Goal: Transaction & Acquisition: Purchase product/service

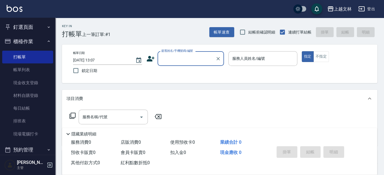
drag, startPoint x: 20, startPoint y: 71, endPoint x: 319, endPoint y: 128, distance: 304.0
click at [20, 71] on link "帳單列表" at bounding box center [27, 69] width 51 height 13
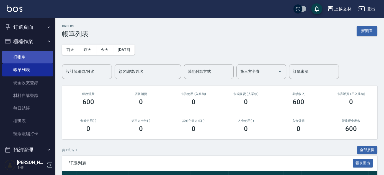
click at [23, 56] on link "打帳單" at bounding box center [27, 57] width 51 height 13
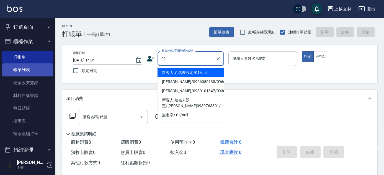
type input "01"
type input "1"
type input "新客人 姓名未設定/01/null"
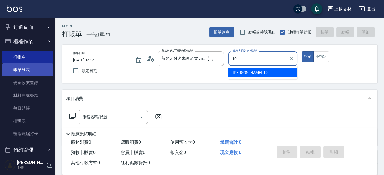
type input "[PERSON_NAME]-10"
type button "true"
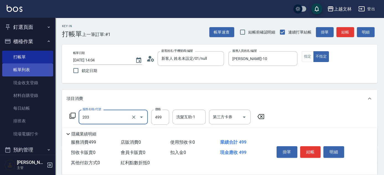
type input "B級洗+剪(203)"
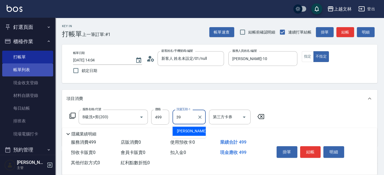
type input "[PERSON_NAME]39"
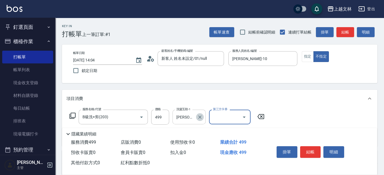
click at [199, 117] on icon "Clear" at bounding box center [200, 117] width 6 height 6
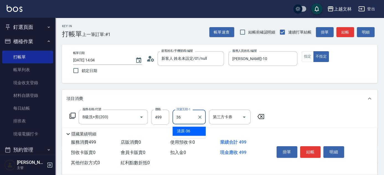
type input "清原-36"
type input "精油(107)"
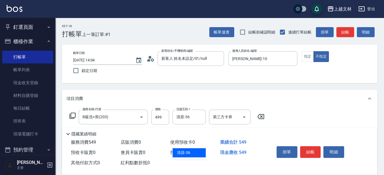
type input "清原-36"
drag, startPoint x: 311, startPoint y: 146, endPoint x: 298, endPoint y: 142, distance: 13.2
click at [310, 146] on button "結帳" at bounding box center [310, 152] width 21 height 12
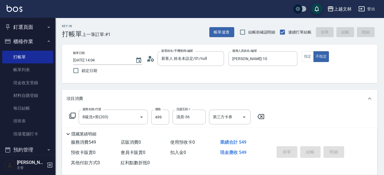
type input "[DATE] 14:10"
